Goal: Information Seeking & Learning: Learn about a topic

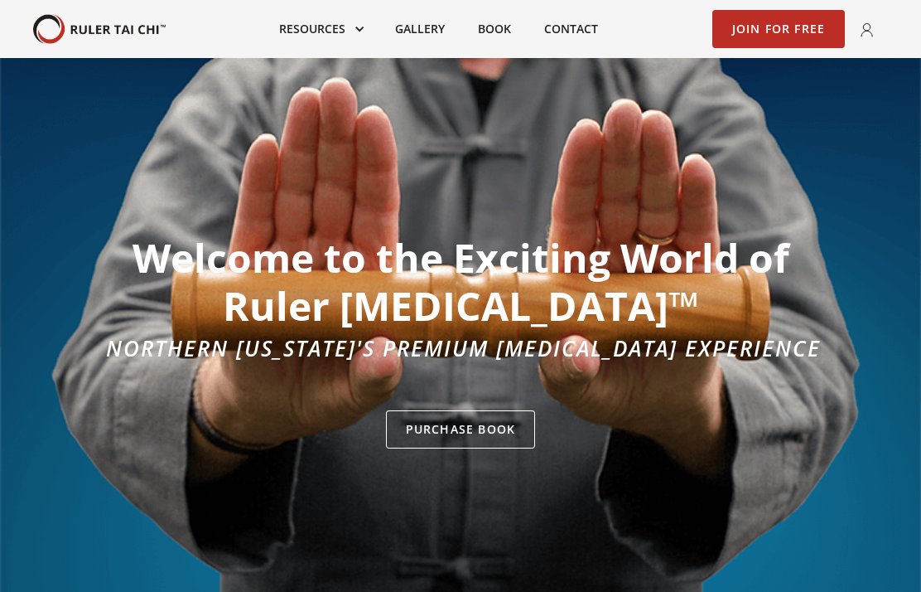
click at [496, 24] on link "Book" at bounding box center [495, 29] width 66 height 36
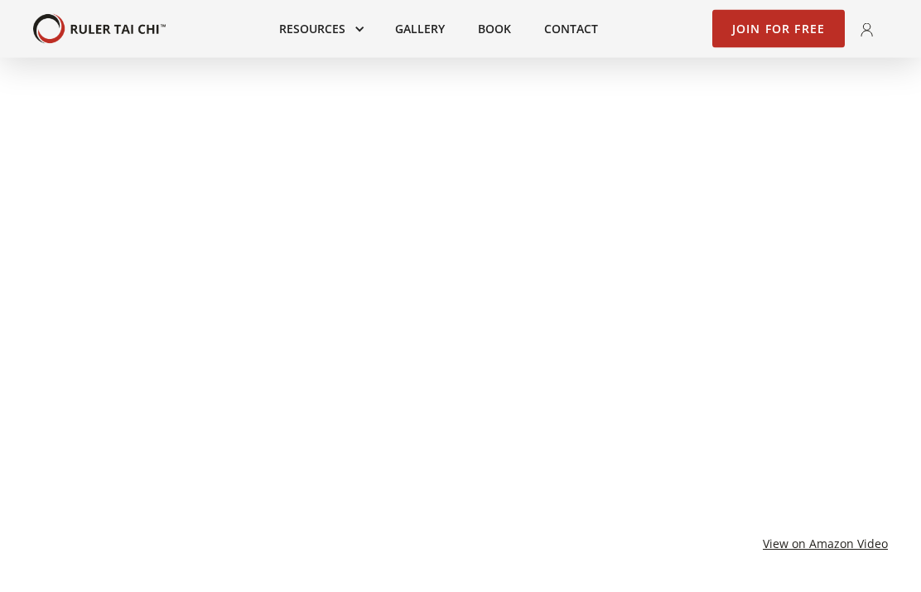
scroll to position [1261, 0]
click at [333, 28] on link at bounding box center [321, 29] width 116 height 36
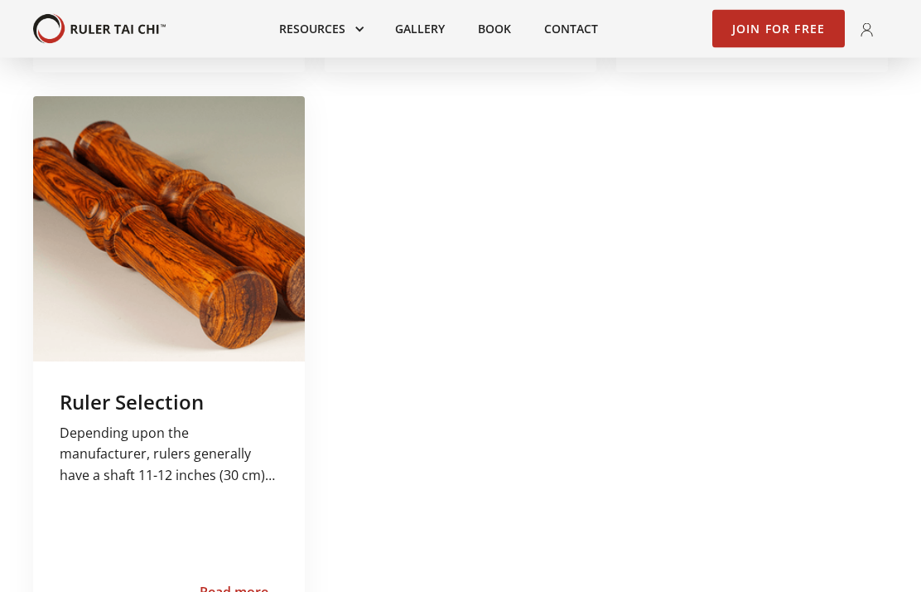
scroll to position [1123, 0]
click at [243, 591] on div "Read more..." at bounding box center [245, 598] width 118 height 56
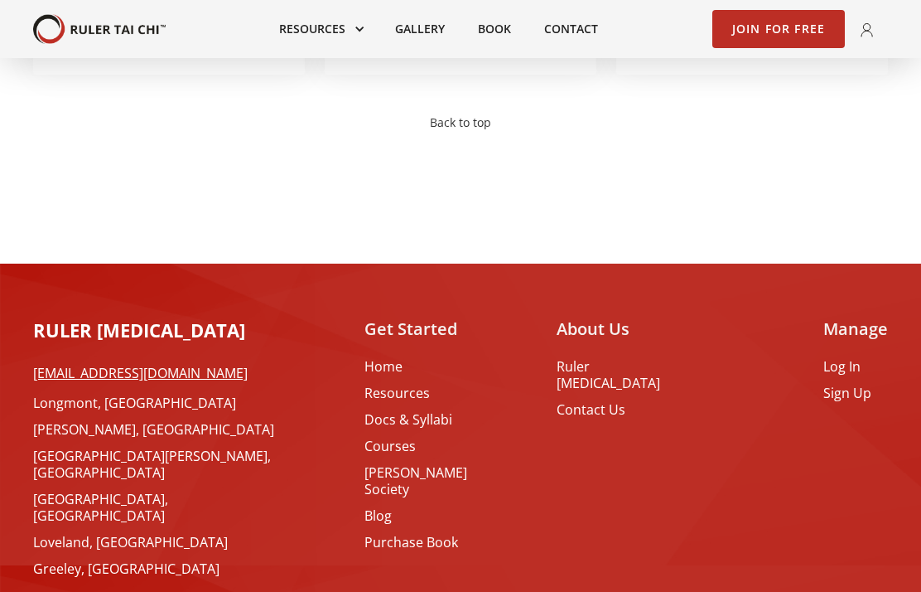
scroll to position [3300, 0]
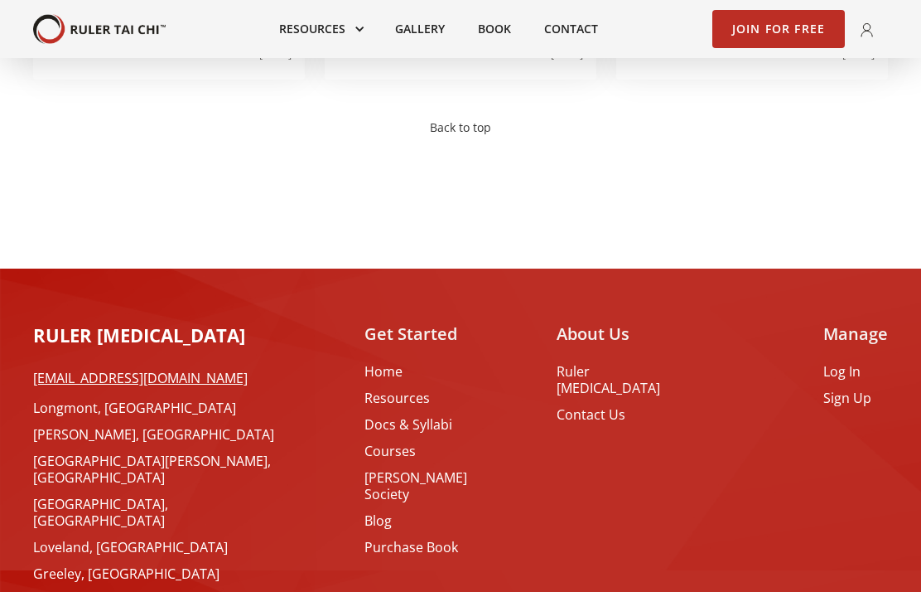
click at [435, 442] on link "Courses" at bounding box center [434, 450] width 139 height 17
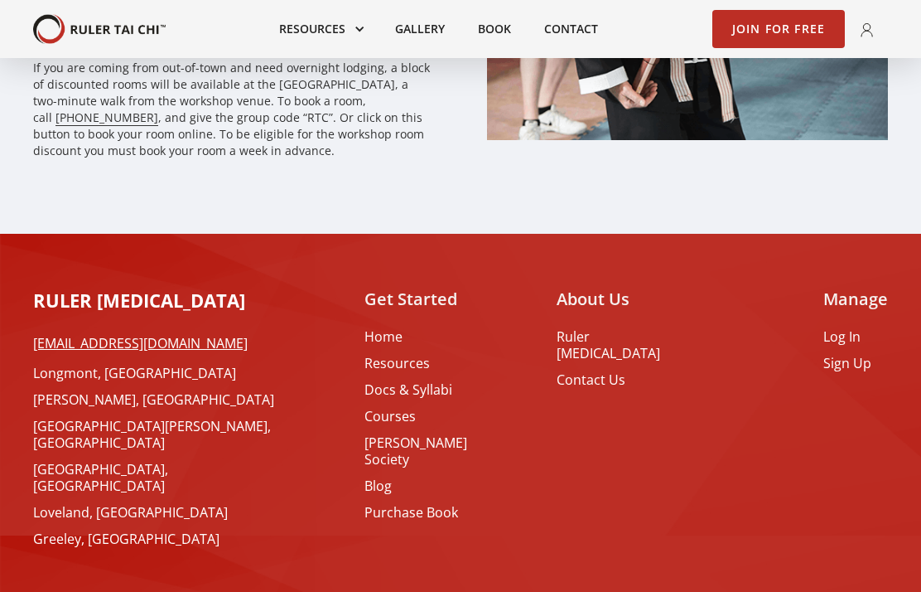
scroll to position [5016, 0]
click at [445, 505] on link "Purchase Book" at bounding box center [434, 513] width 139 height 17
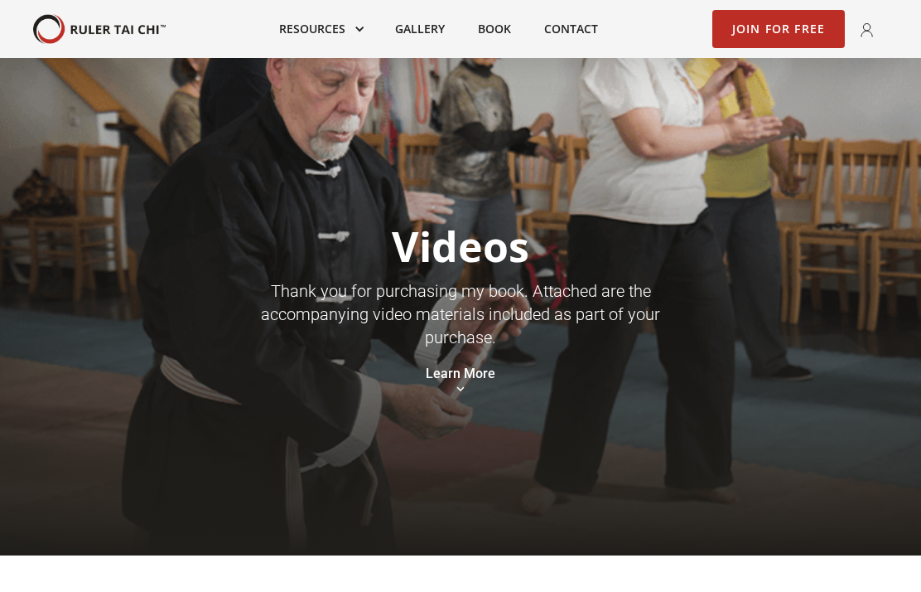
click at [465, 375] on link "Learn More" at bounding box center [461, 373] width 70 height 17
click at [462, 382] on img at bounding box center [461, 387] width 8 height 10
click at [460, 381] on link "Learn More" at bounding box center [461, 373] width 70 height 17
click at [468, 375] on link "Learn More" at bounding box center [461, 373] width 70 height 17
click at [461, 401] on div "Videos Thank you for purchasing my book. Attached are the accompanying video ma…" at bounding box center [460, 306] width 921 height 497
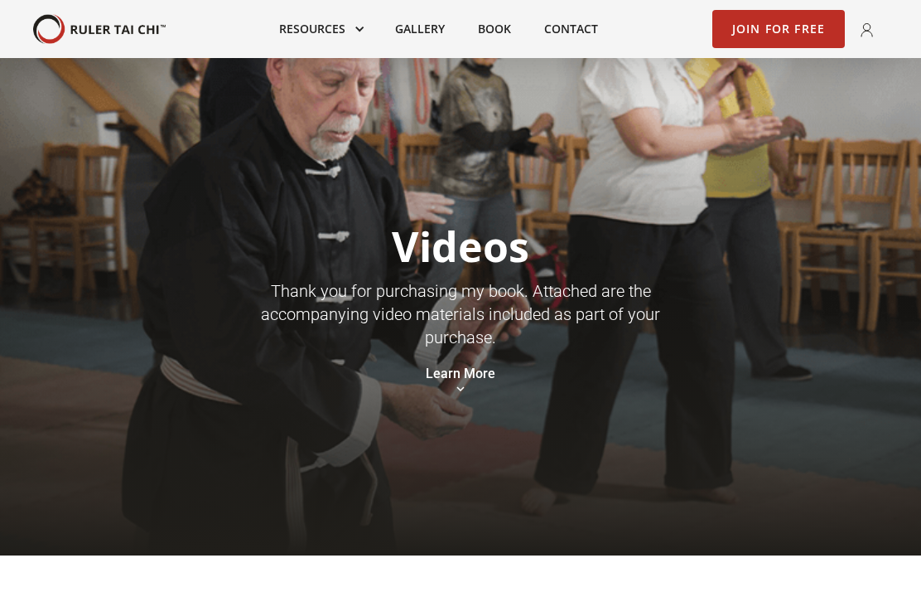
click at [451, 373] on link "Learn More" at bounding box center [461, 373] width 70 height 17
click at [467, 371] on link "Learn More" at bounding box center [461, 373] width 70 height 17
